Goal: Transaction & Acquisition: Download file/media

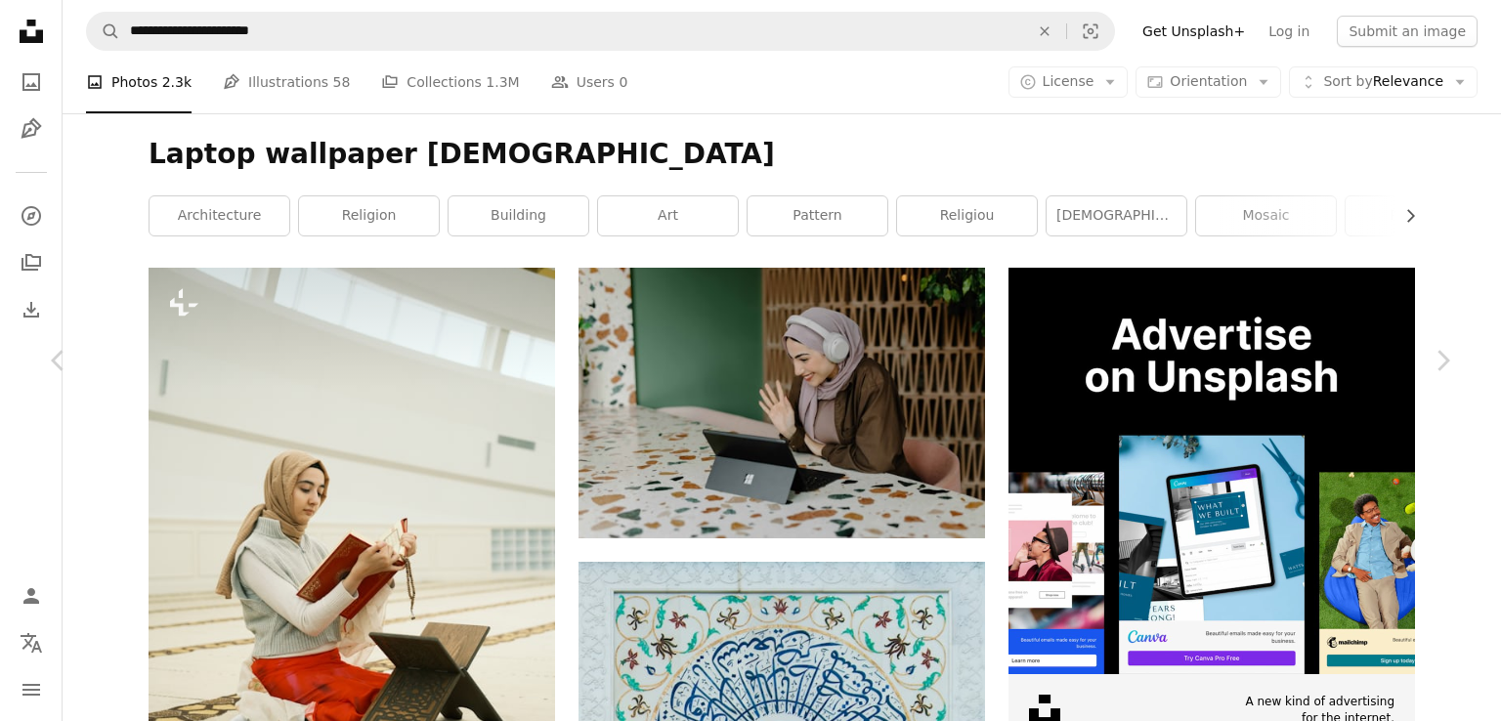
scroll to position [16219, 0]
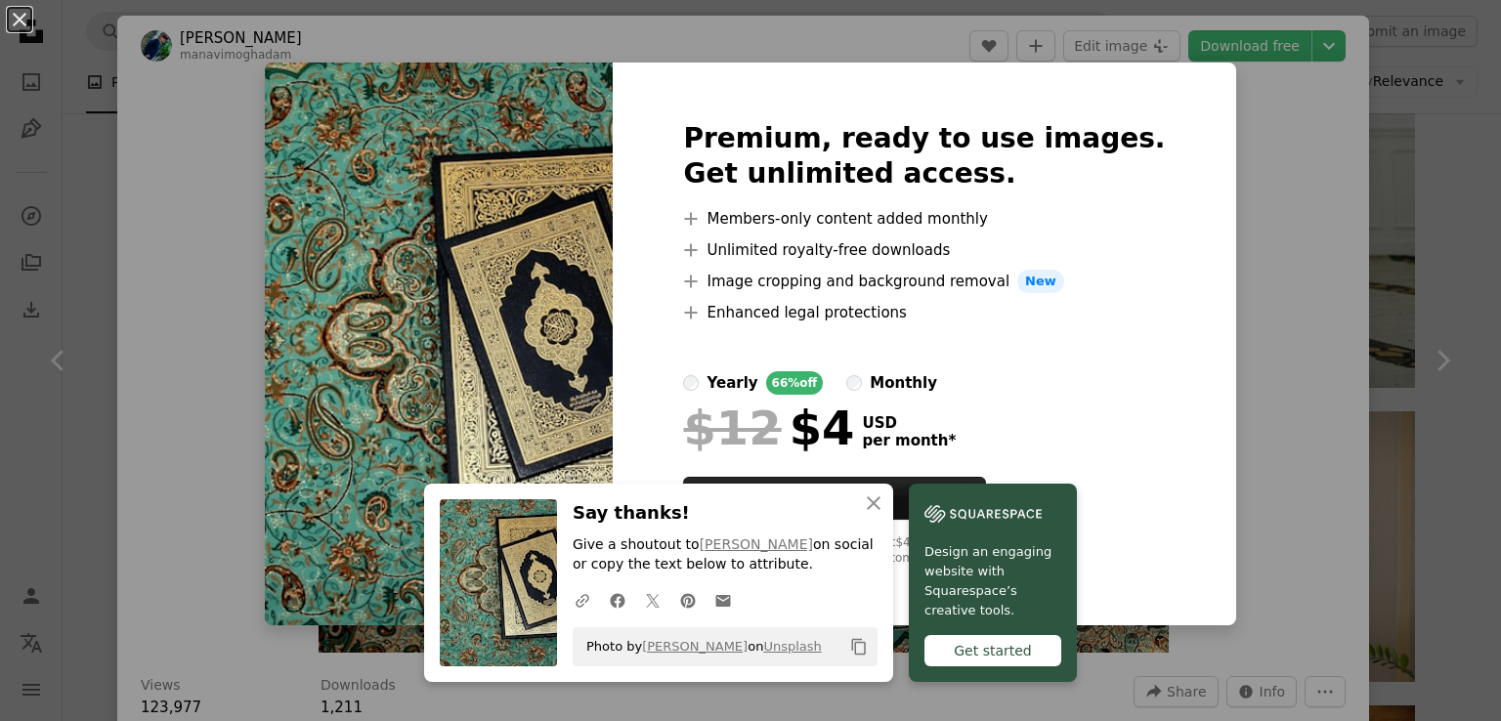
click at [613, 149] on img at bounding box center [439, 344] width 348 height 563
click at [1291, 352] on div "An X shape Premium, ready to use images. Get unlimited access. A plus sign Memb…" at bounding box center [750, 360] width 1501 height 721
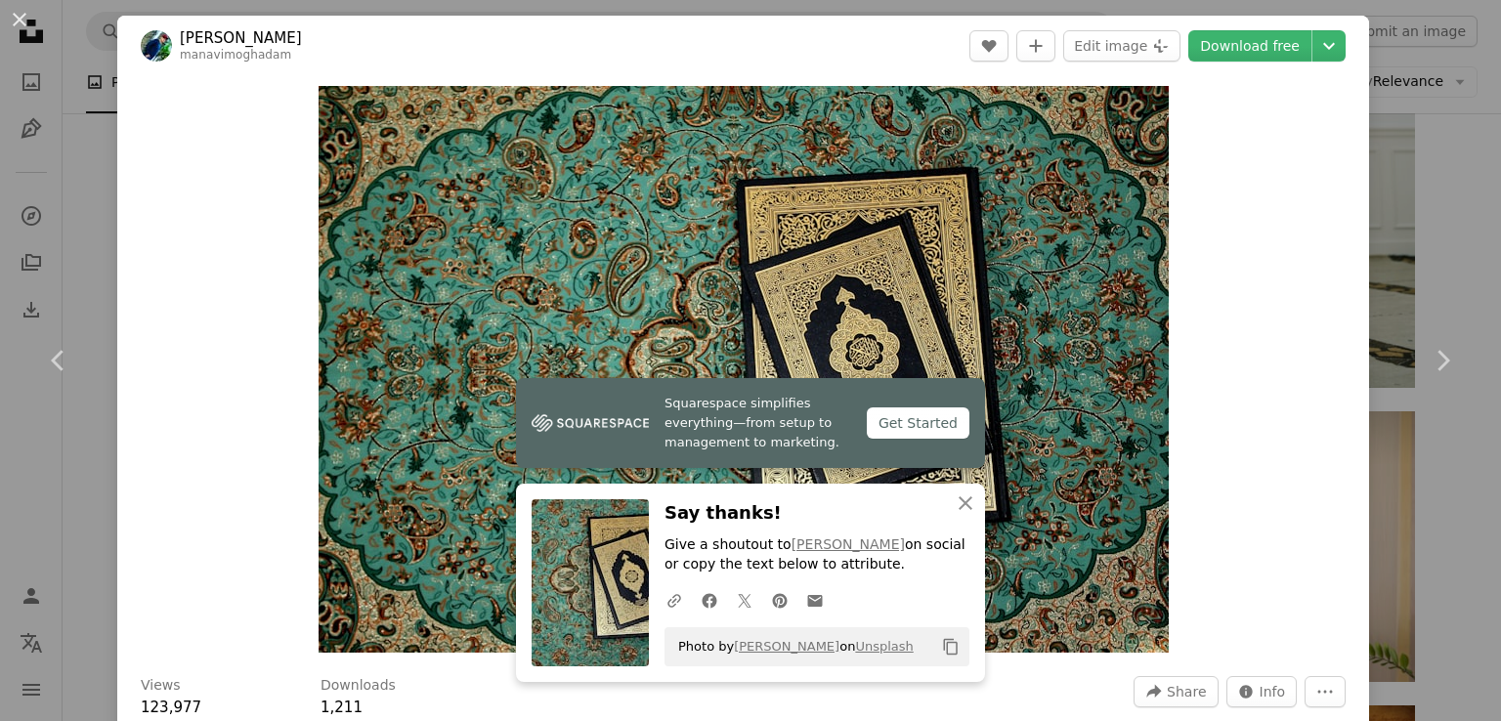
scroll to position [98, 0]
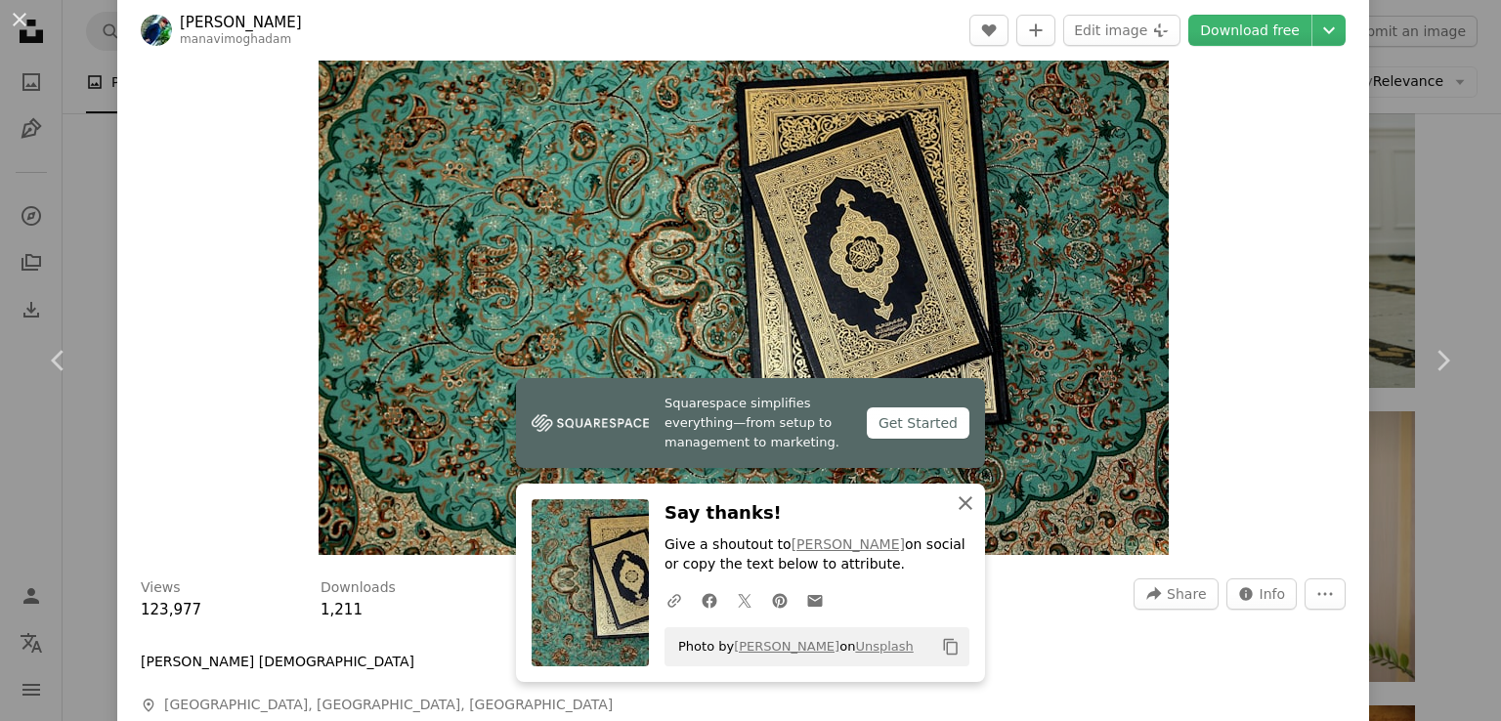
click at [957, 497] on icon "An X shape" at bounding box center [965, 502] width 23 height 23
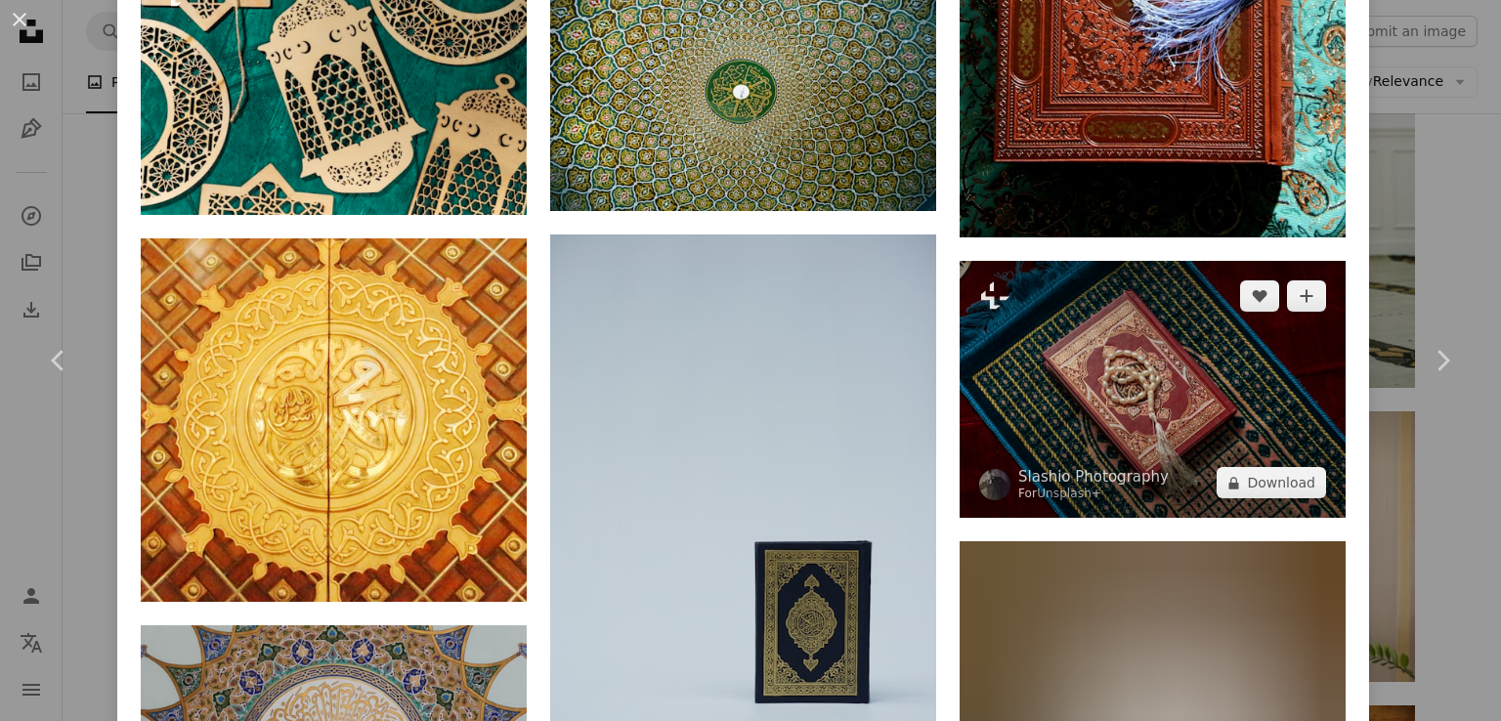
scroll to position [5374, 0]
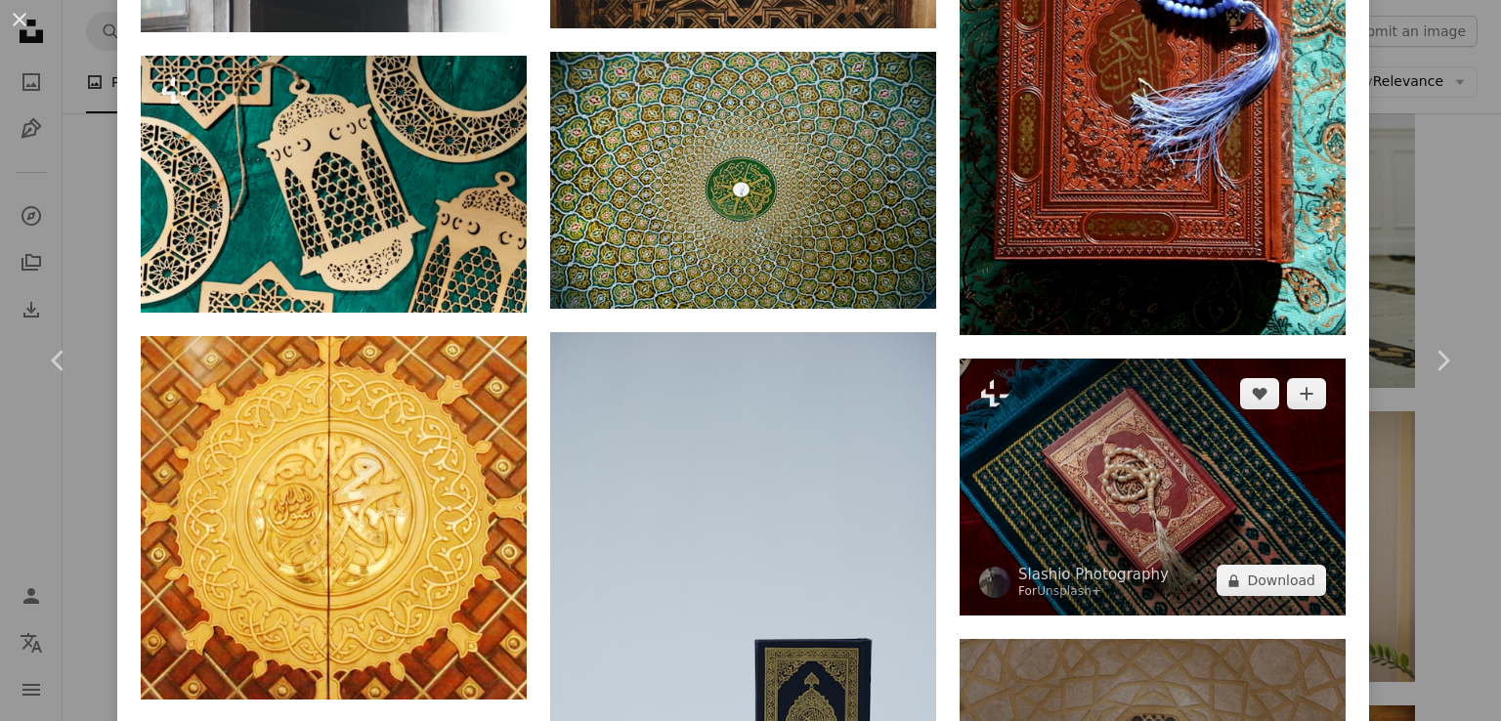
click at [1111, 390] on img at bounding box center [1152, 487] width 386 height 257
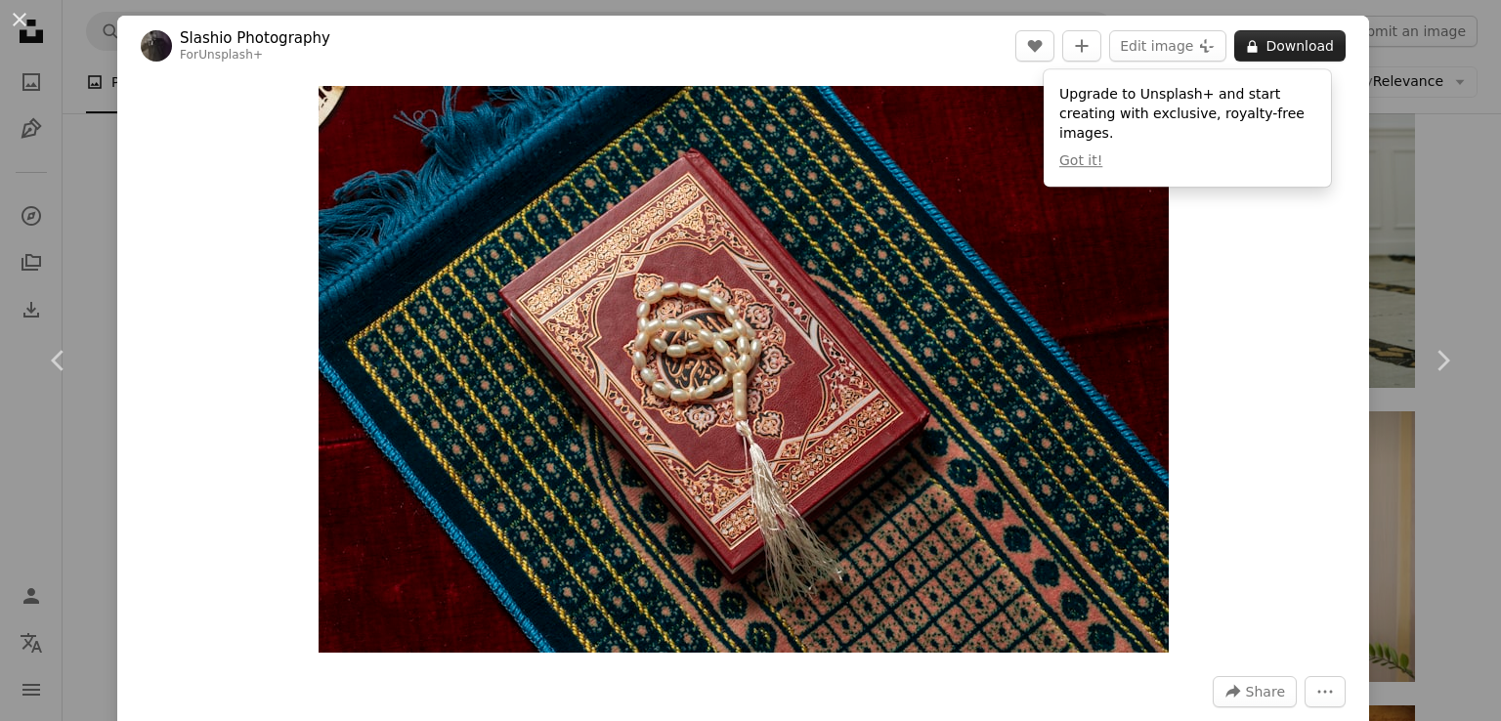
click at [1262, 39] on button "A lock Download" at bounding box center [1289, 45] width 111 height 31
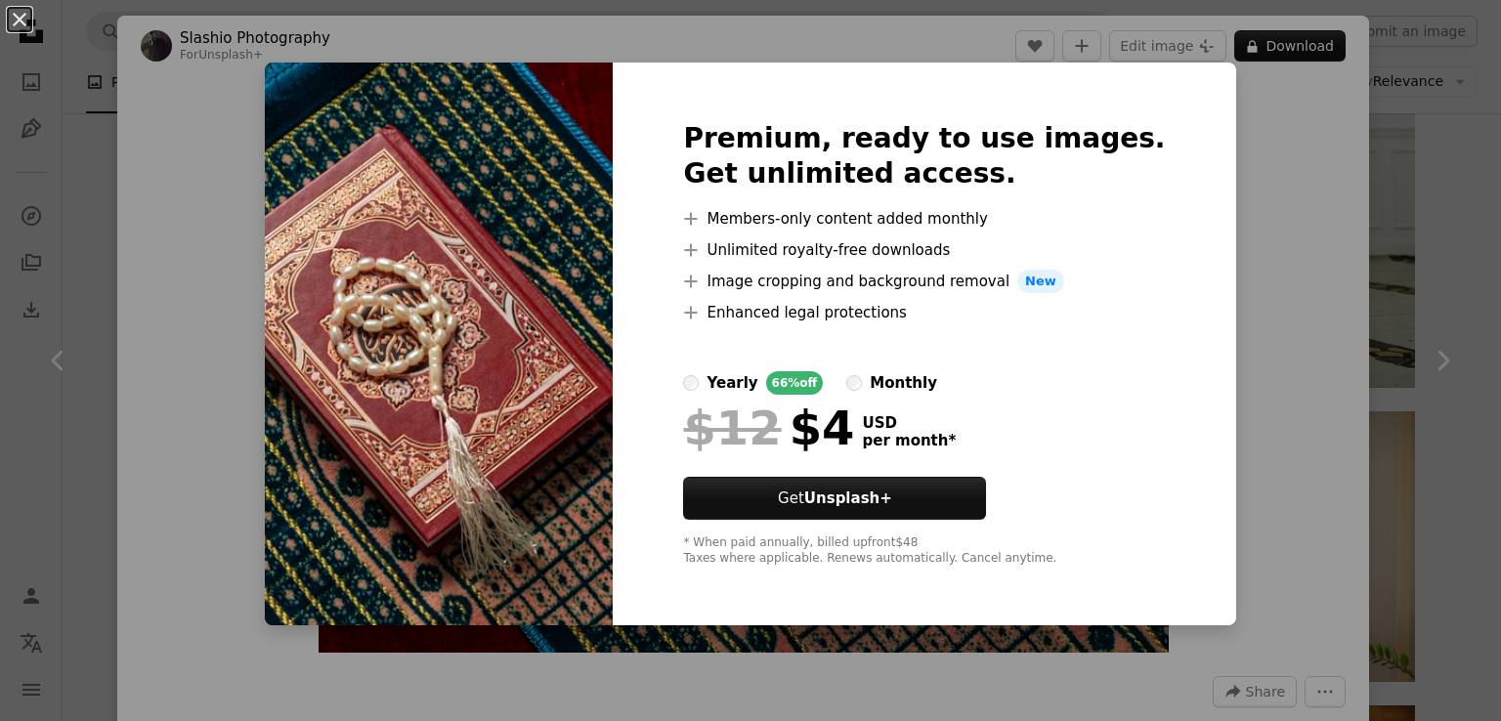
click at [1208, 319] on div "An X shape Premium, ready to use images. Get unlimited access. A plus sign Memb…" at bounding box center [750, 360] width 1501 height 721
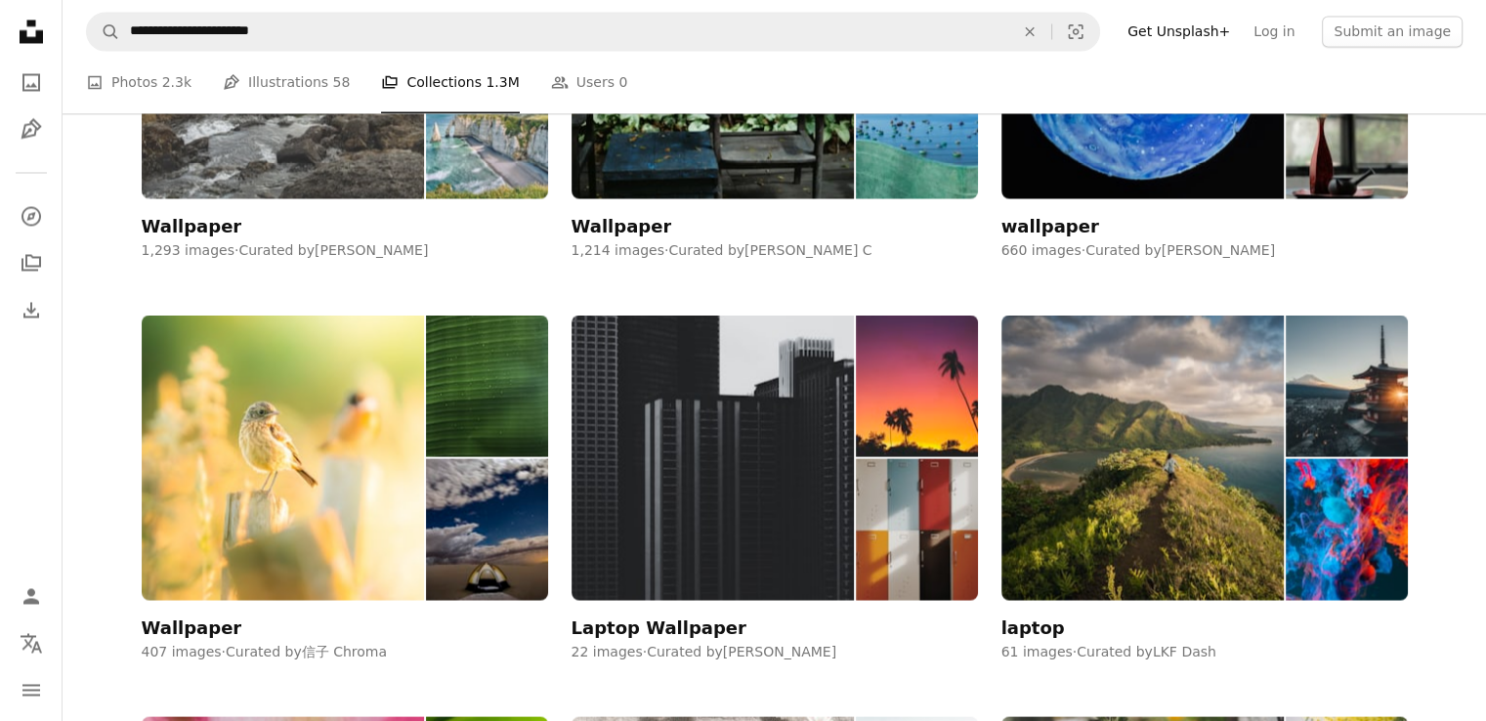
scroll to position [3615, 0]
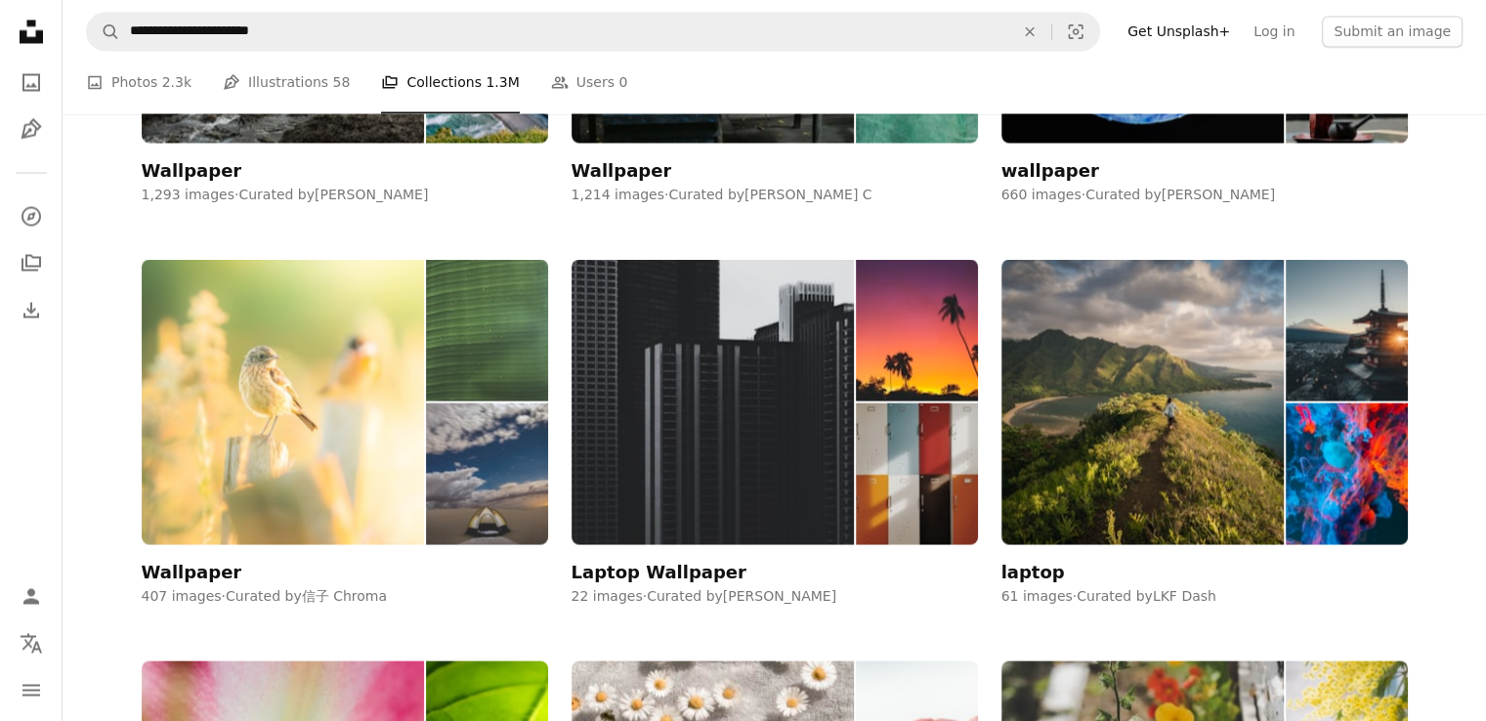
click at [287, 341] on img at bounding box center [283, 401] width 283 height 284
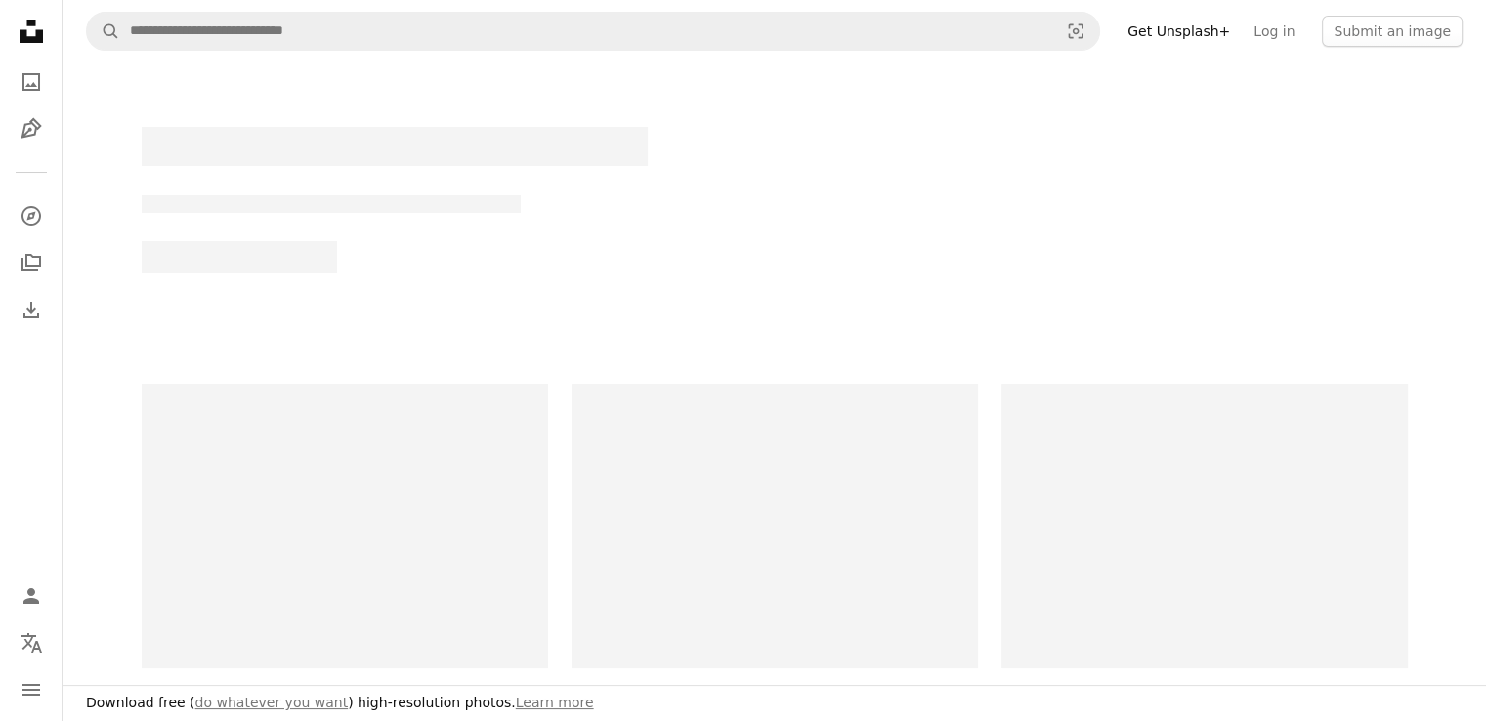
click at [287, 341] on div at bounding box center [774, 212] width 1313 height 298
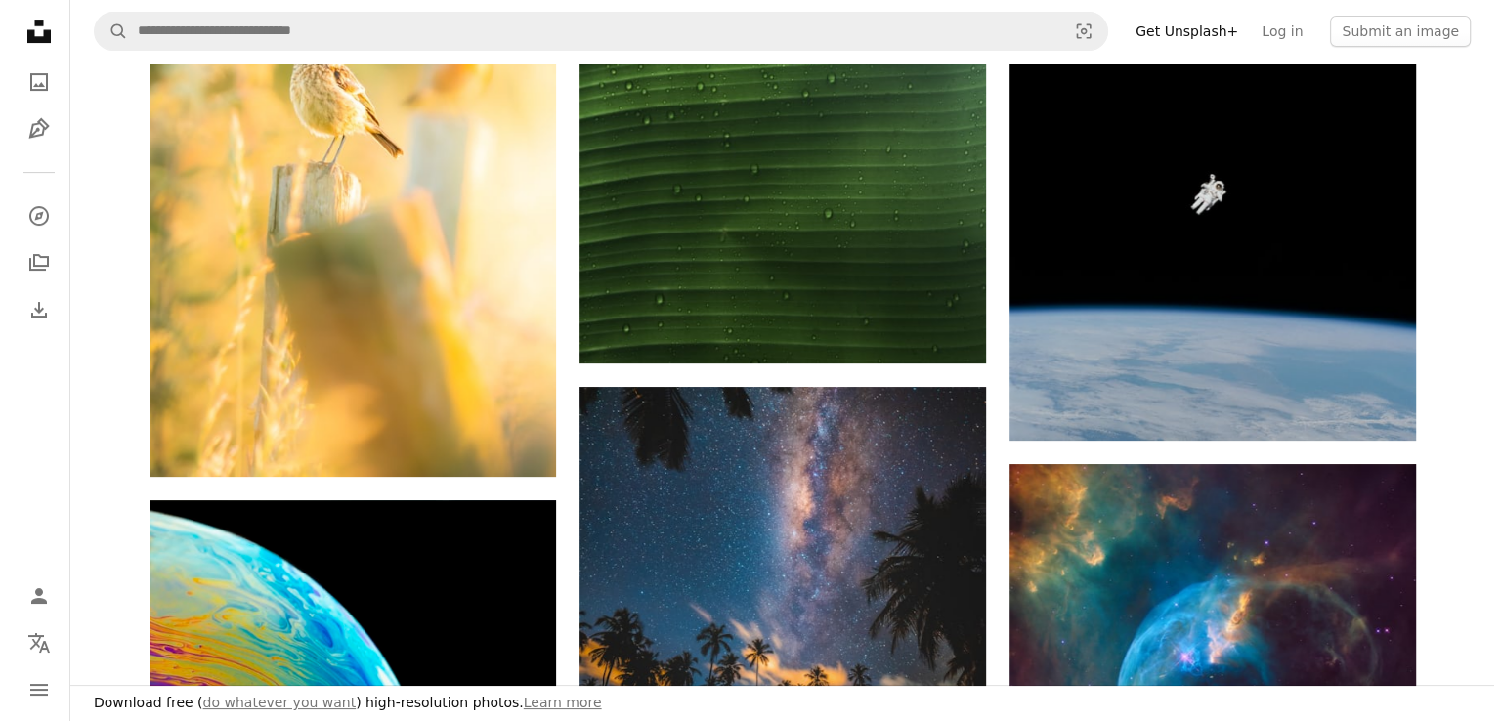
scroll to position [195, 0]
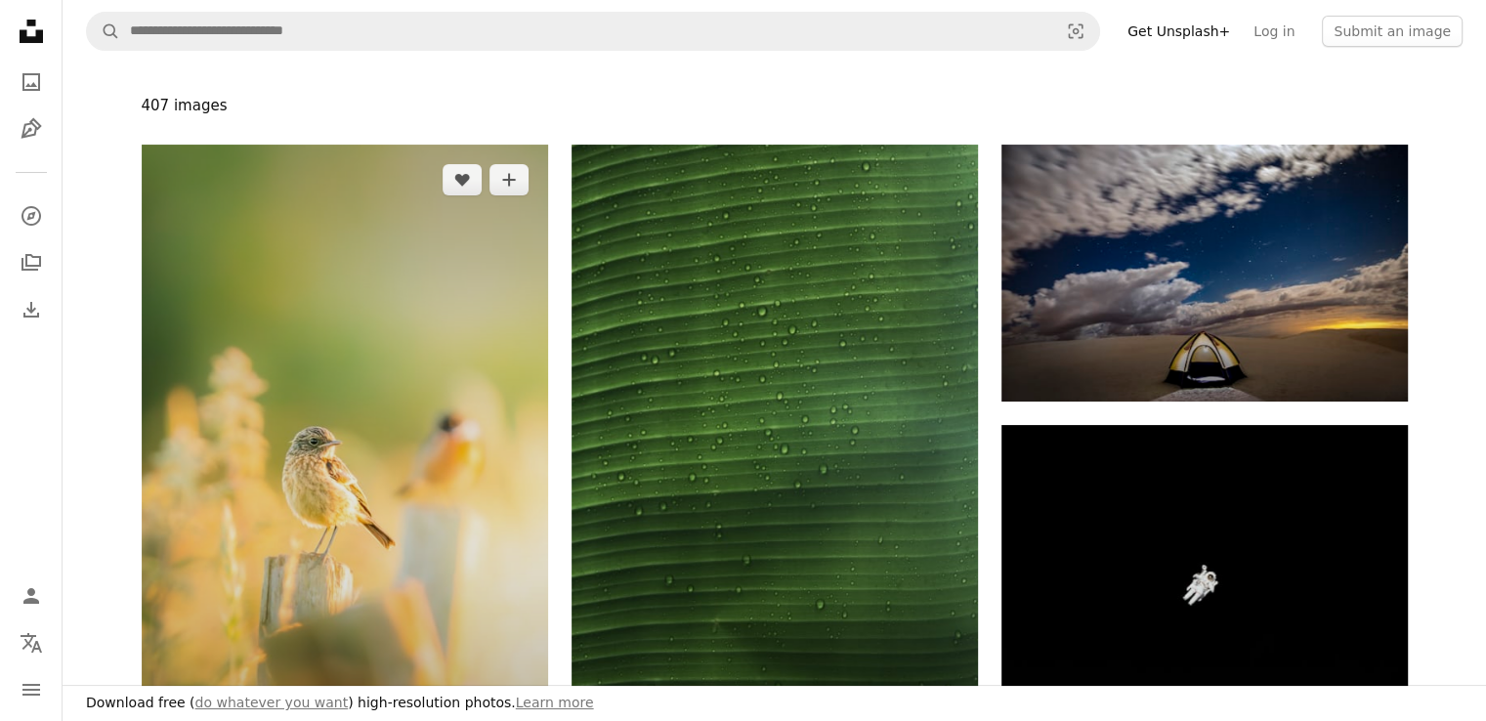
click at [314, 475] on img at bounding box center [345, 506] width 406 height 723
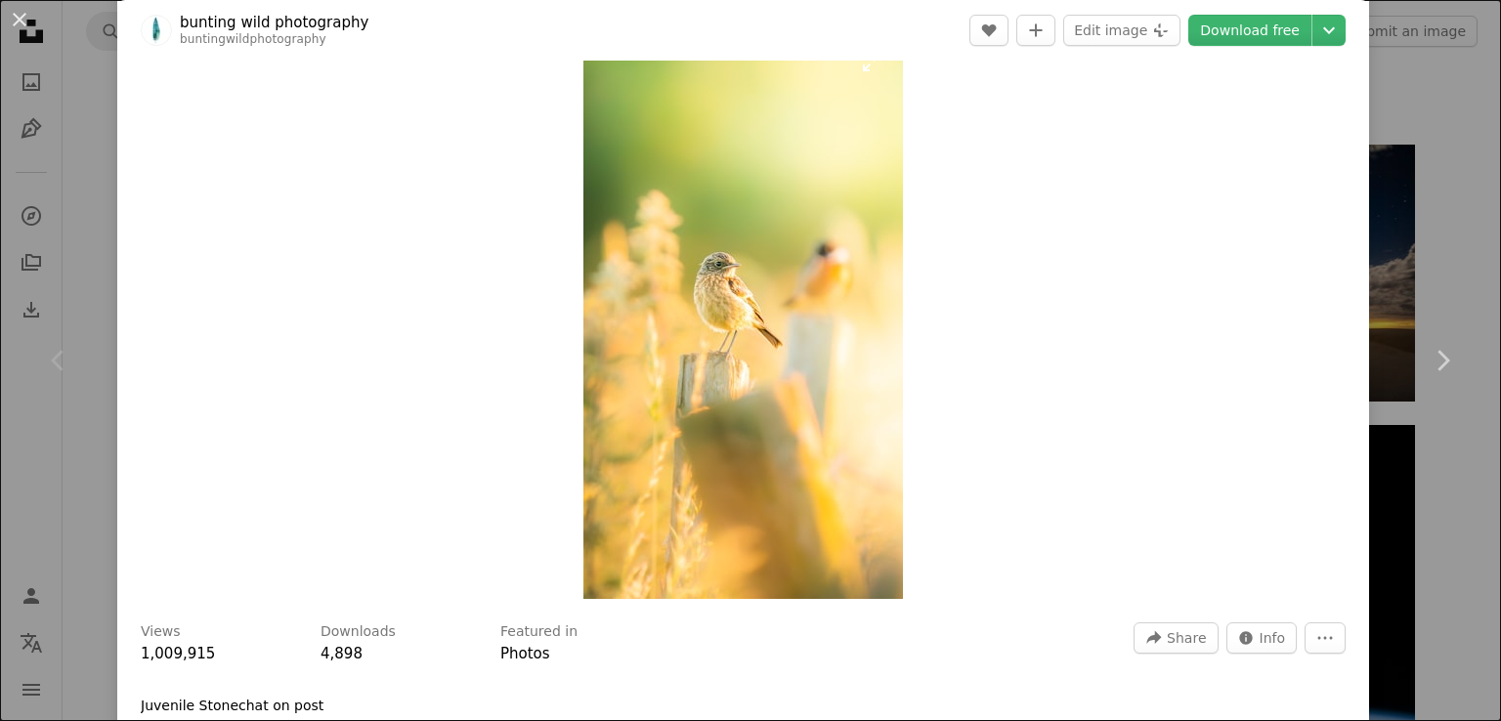
scroll to position [98, 0]
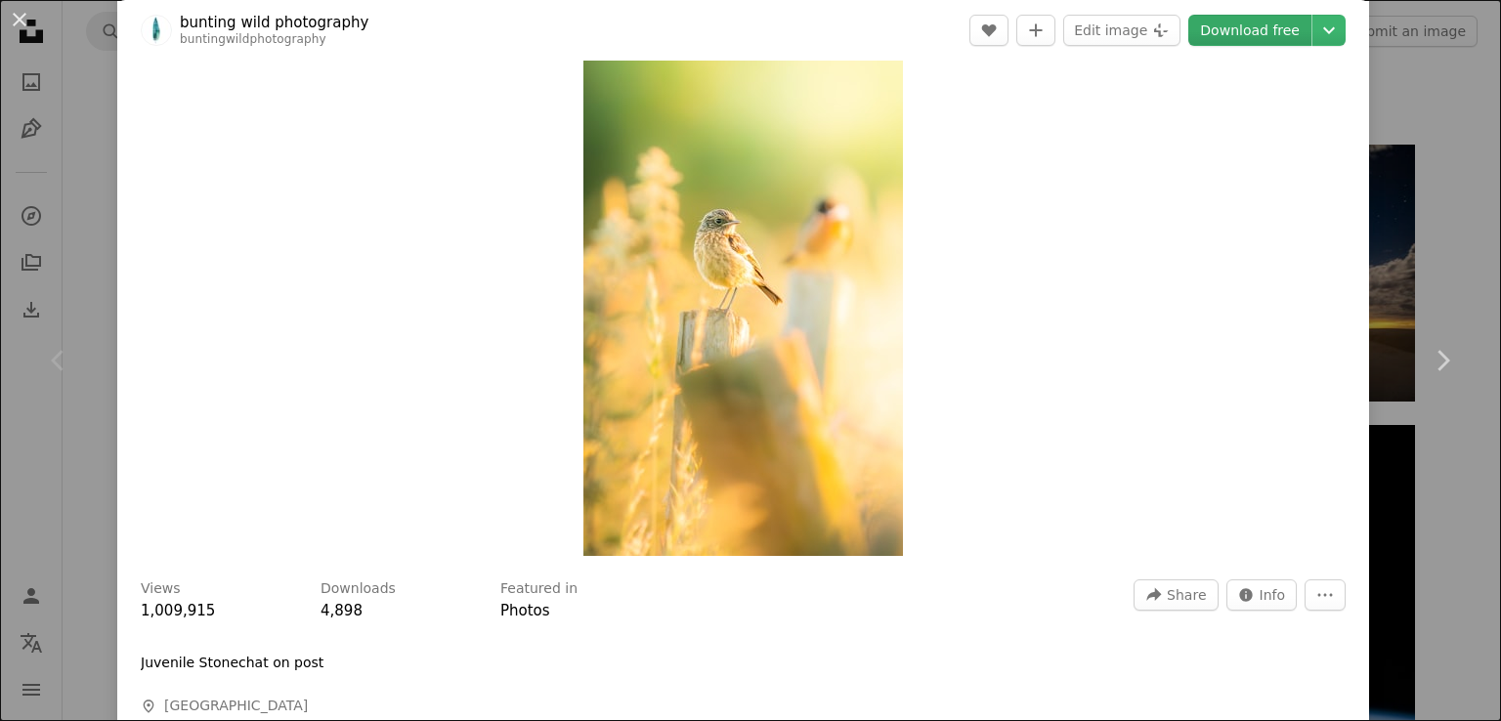
click at [1222, 24] on link "Download free" at bounding box center [1249, 30] width 123 height 31
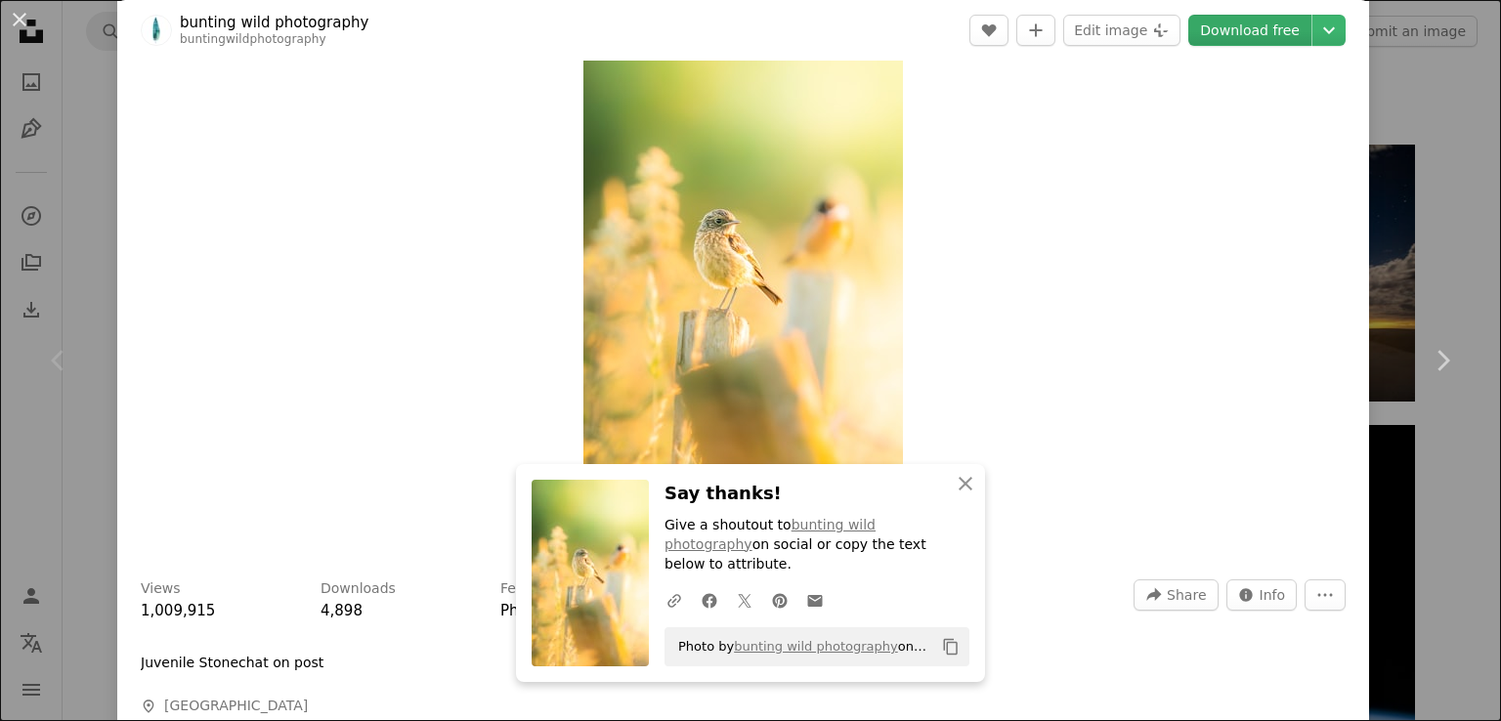
click at [1222, 24] on link "Download free" at bounding box center [1249, 30] width 123 height 31
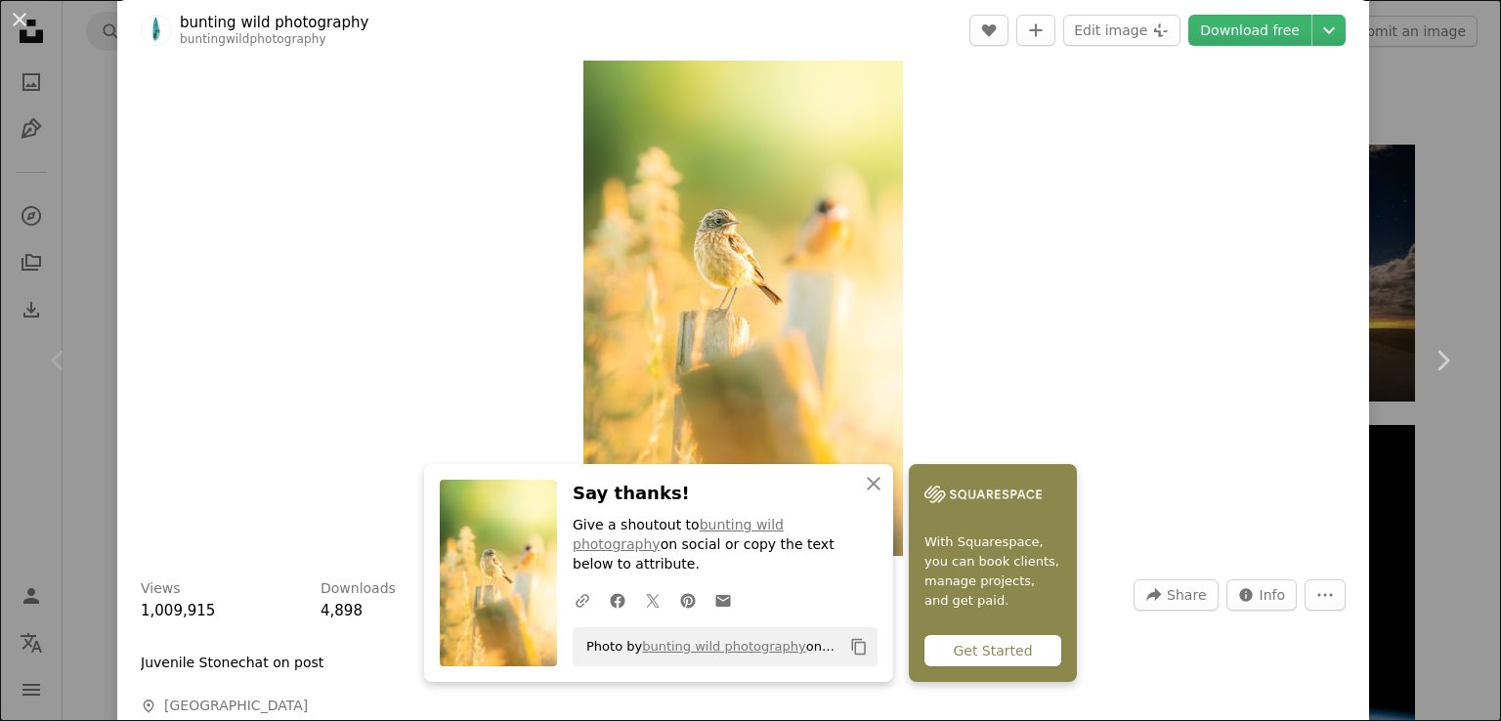
click at [959, 660] on div "Get Started" at bounding box center [992, 650] width 137 height 31
